Goal: Task Accomplishment & Management: Use online tool/utility

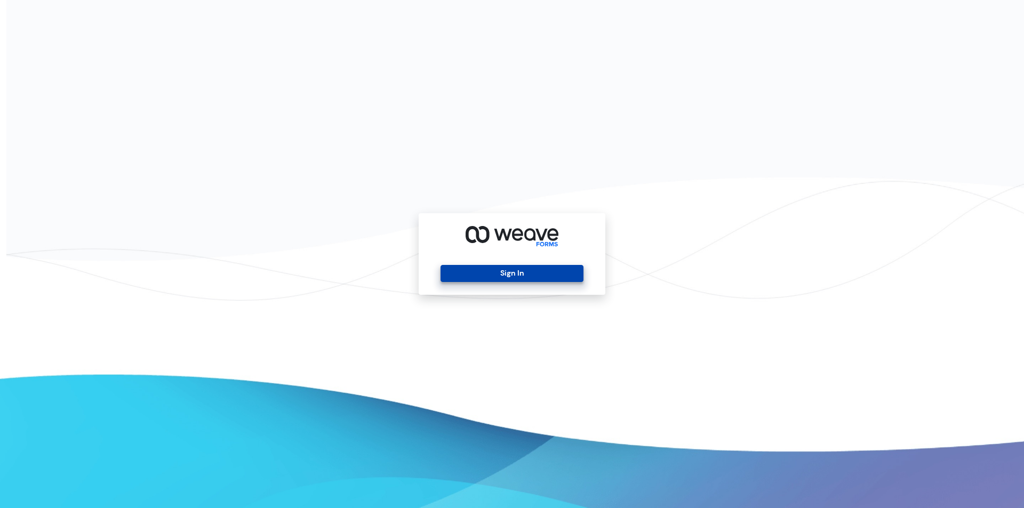
click at [515, 273] on button "Sign In" at bounding box center [512, 273] width 142 height 17
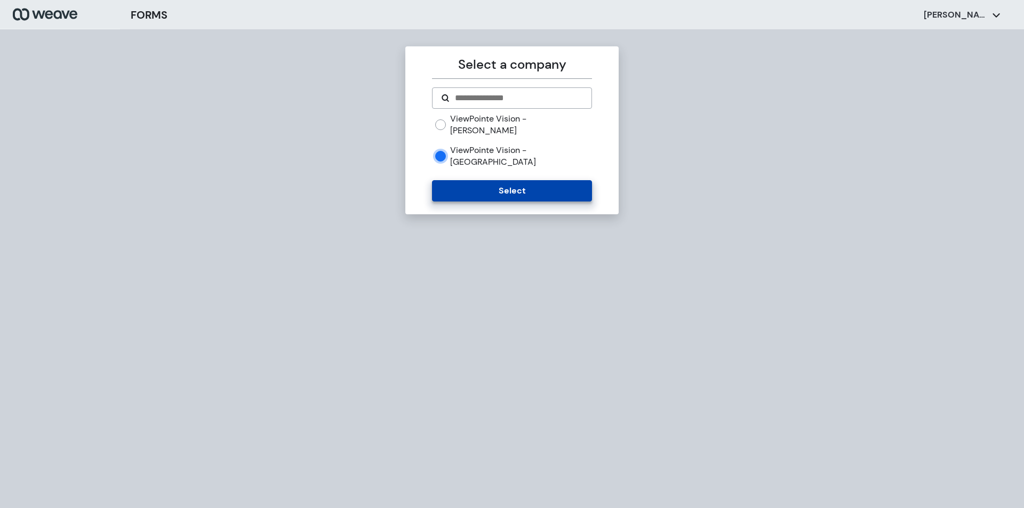
click at [515, 180] on button "Select" at bounding box center [511, 190] width 159 height 21
